Goal: Check status

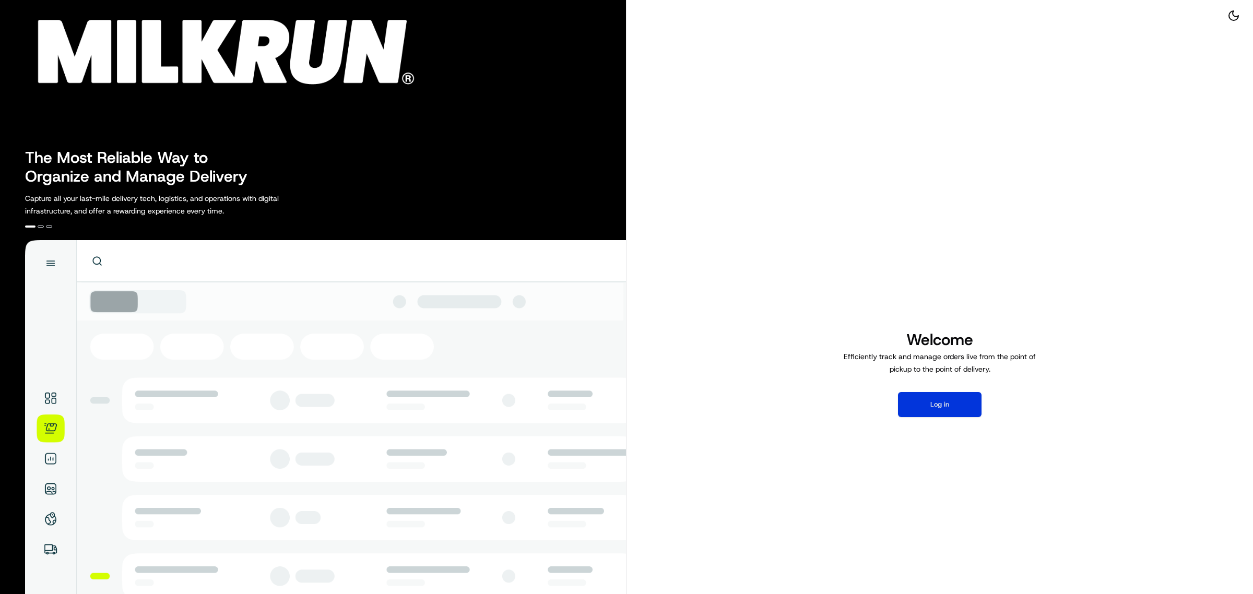
click at [949, 396] on button "Log in" at bounding box center [940, 404] width 84 height 25
